Goal: Navigation & Orientation: Find specific page/section

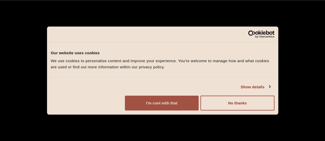
click at [198, 109] on button "I'm cool with that" at bounding box center [162, 103] width 74 height 15
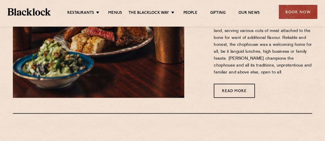
scroll to position [180, 0]
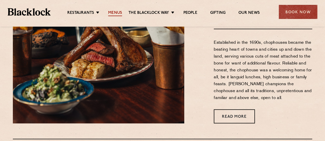
click at [114, 12] on link "Menus" at bounding box center [115, 14] width 14 height 6
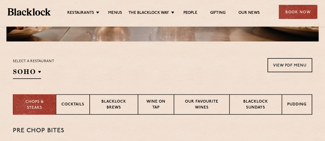
scroll to position [154, 0]
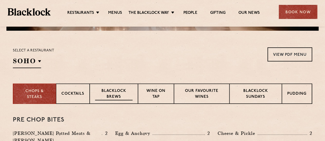
click at [116, 97] on p "Blacklock Brews" at bounding box center [113, 95] width 37 height 12
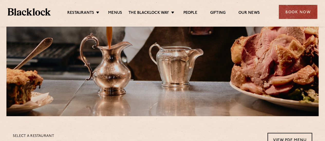
scroll to position [0, 0]
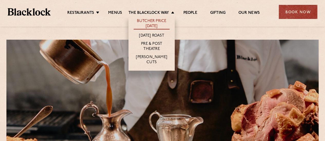
click at [157, 22] on link "Butcher Price [DATE]" at bounding box center [151, 24] width 36 height 11
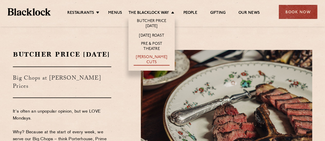
click at [161, 60] on link "[PERSON_NAME] Cuts" at bounding box center [151, 60] width 36 height 11
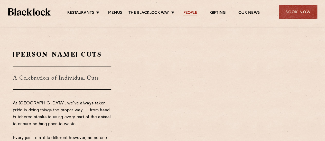
click at [190, 14] on link "People" at bounding box center [190, 14] width 14 height 6
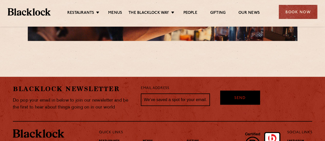
scroll to position [1042, 0]
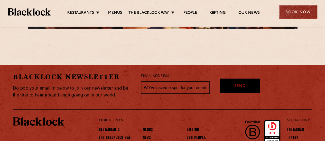
click at [290, 15] on div "Book Now" at bounding box center [297, 12] width 38 height 14
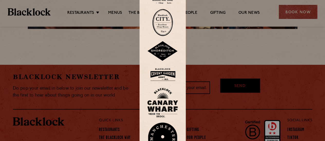
click at [214, 18] on div at bounding box center [162, 70] width 325 height 141
